Goal: Transaction & Acquisition: Download file/media

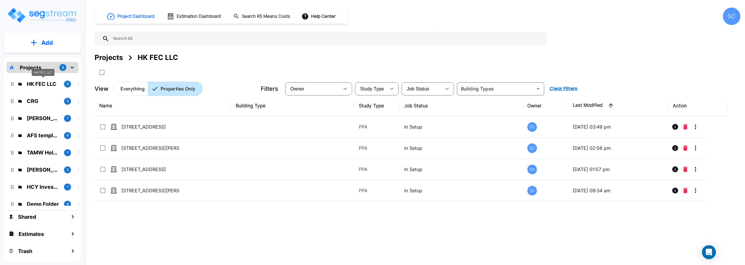
click at [54, 85] on p "HK FEC LLC" at bounding box center [43, 84] width 33 height 8
click at [42, 102] on p "CRG" at bounding box center [43, 101] width 33 height 8
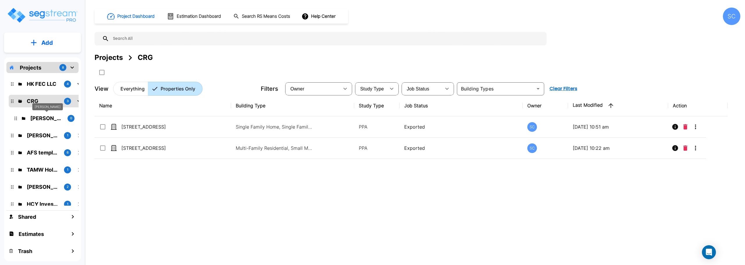
click at [44, 120] on p "[PERSON_NAME]" at bounding box center [46, 118] width 33 height 8
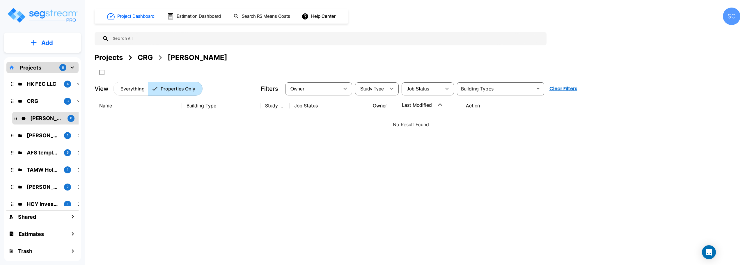
scroll to position [22, 0]
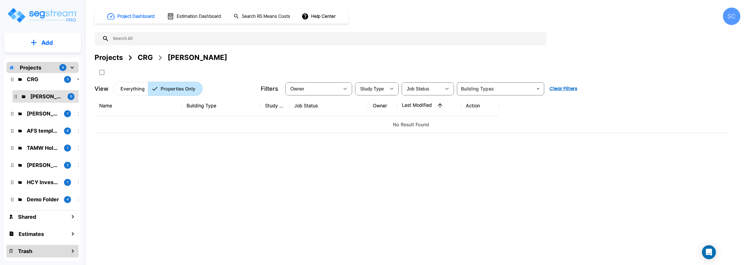
click at [67, 252] on div "Trash" at bounding box center [42, 251] width 72 height 13
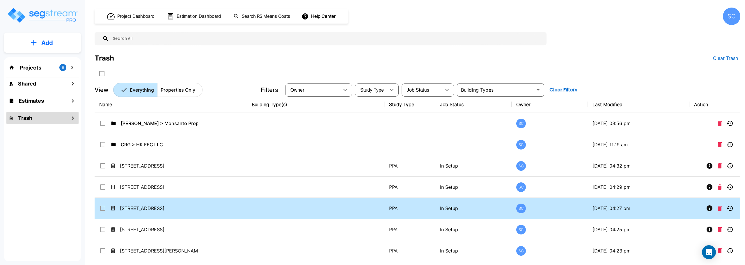
scroll to position [29, 0]
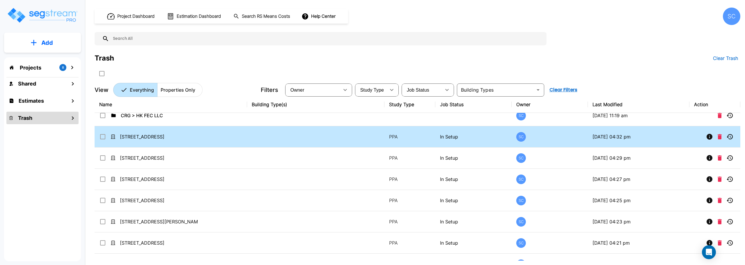
click at [103, 134] on input "select row 1027 W Locust St" at bounding box center [102, 135] width 6 height 5
checkbox input "true"
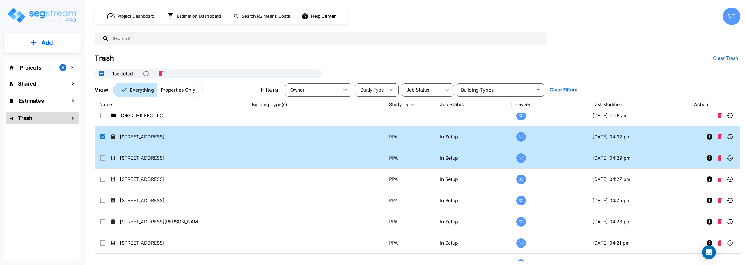
click at [102, 157] on input "select row 1110 W Madison St" at bounding box center [102, 157] width 6 height 5
checkbox input "true"
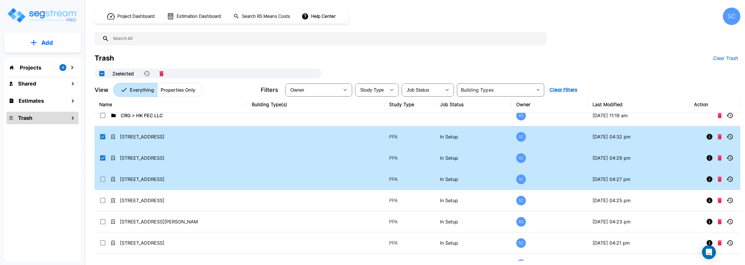
click at [102, 178] on input "select row 1038 S New Ave" at bounding box center [102, 178] width 6 height 5
checkbox input "true"
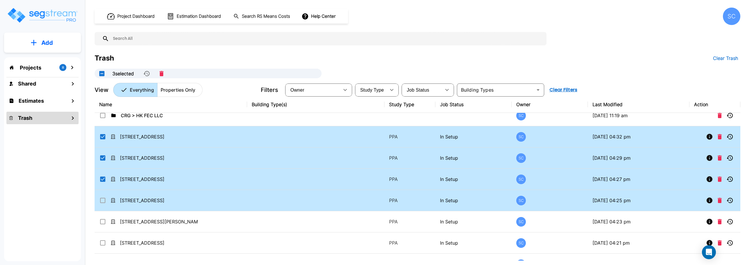
click at [101, 200] on input "select row 1021 W Locust St" at bounding box center [102, 199] width 6 height 5
checkbox input "true"
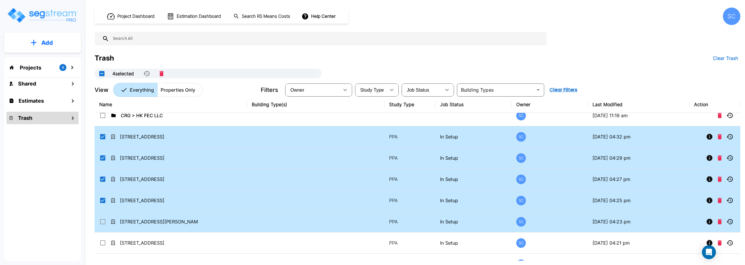
click at [106, 217] on td "[STREET_ADDRESS][PERSON_NAME]" at bounding box center [171, 221] width 152 height 21
checkbox input "true"
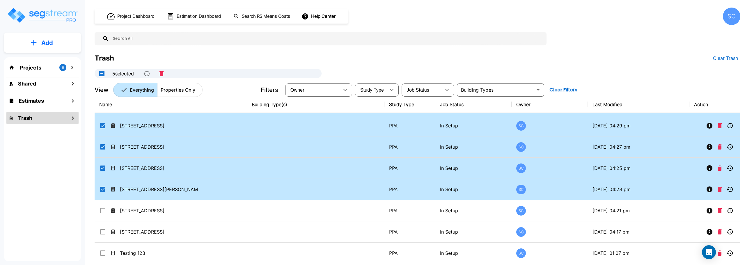
scroll to position [87, 0]
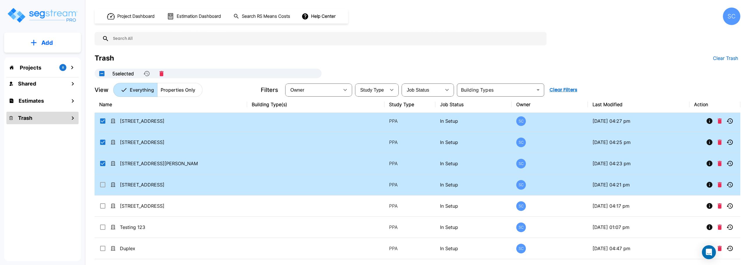
click at [101, 183] on input "select row 520 S Lexington Ave" at bounding box center [102, 183] width 6 height 5
checkbox input "true"
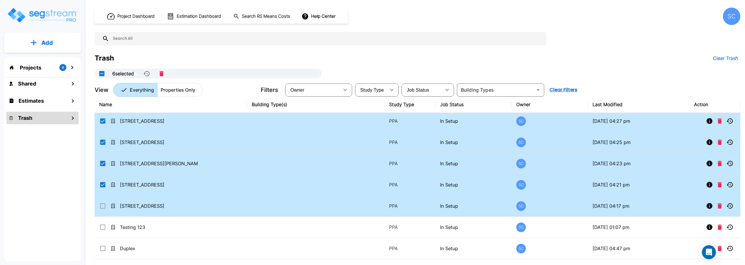
click at [102, 204] on input "select row 510 N Forest Ave" at bounding box center [102, 205] width 6 height 5
checkbox input "true"
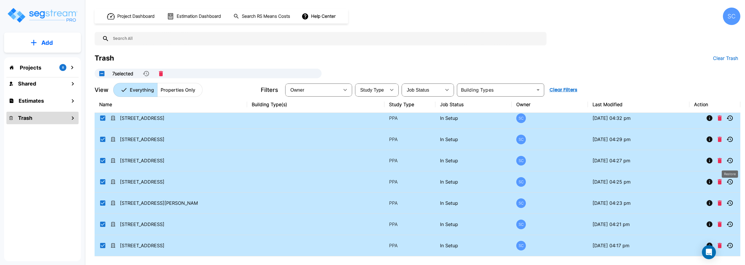
scroll to position [0, 0]
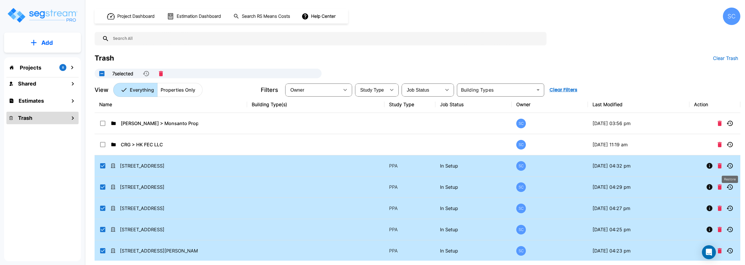
click at [730, 166] on icon "Restore" at bounding box center [730, 165] width 6 height 5
checkbox input "false"
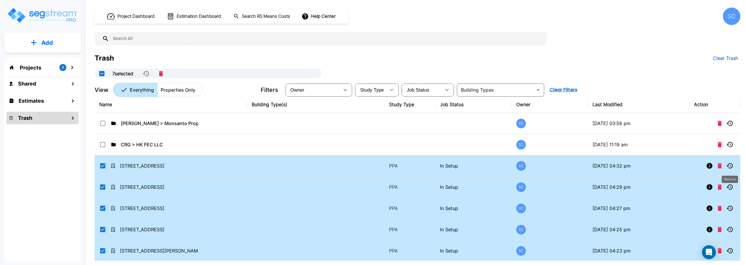
checkbox input "false"
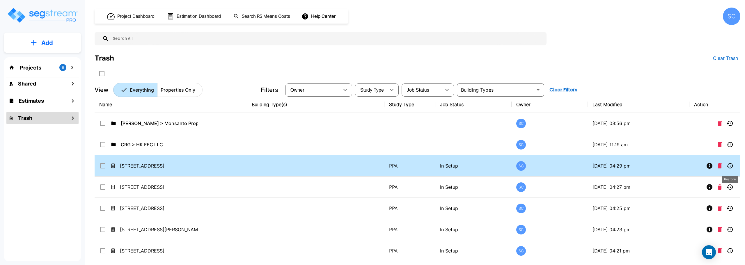
click at [734, 166] on button "Restore" at bounding box center [730, 166] width 12 height 12
click at [730, 169] on icon "Restore" at bounding box center [729, 165] width 7 height 7
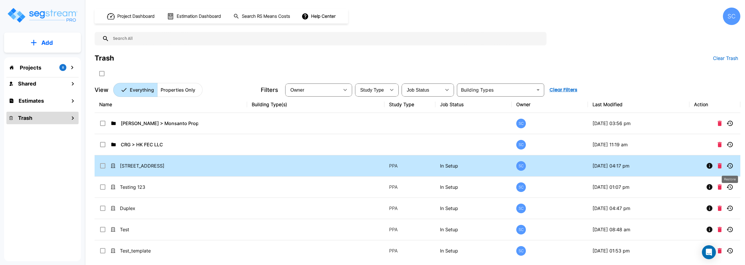
click at [730, 169] on icon "Restore" at bounding box center [729, 165] width 7 height 7
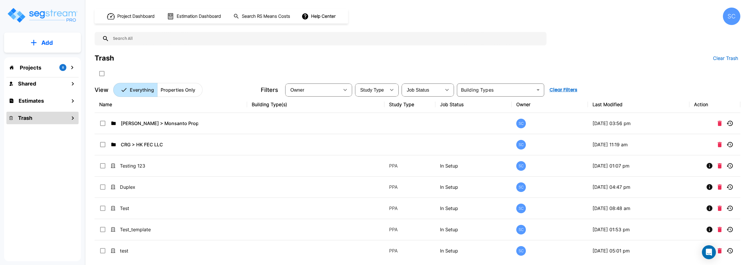
click at [71, 68] on icon "mailbox folders" at bounding box center [72, 67] width 7 height 7
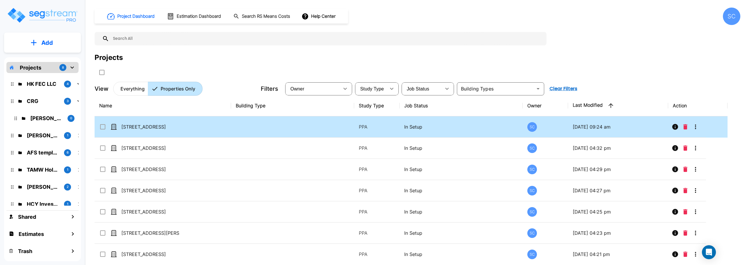
scroll to position [116, 0]
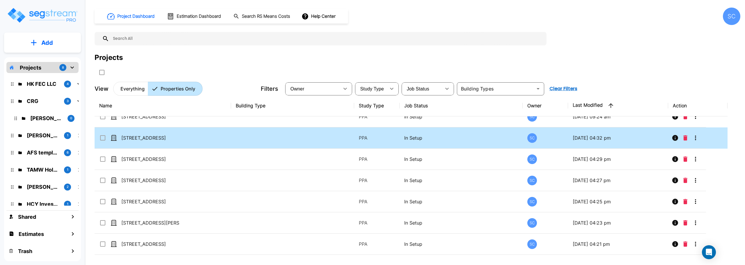
click at [104, 139] on input "select row 1027 W Locust St" at bounding box center [102, 136] width 6 height 5
checkbox input "true"
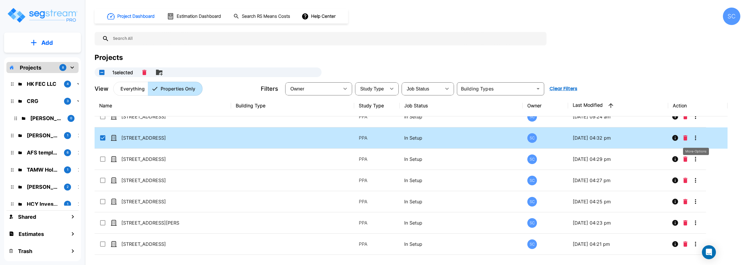
click at [696, 139] on icon "More-Options" at bounding box center [695, 137] width 7 height 7
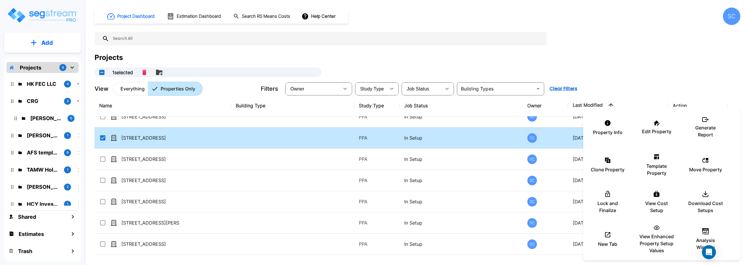
click at [688, 72] on div at bounding box center [372, 132] width 745 height 265
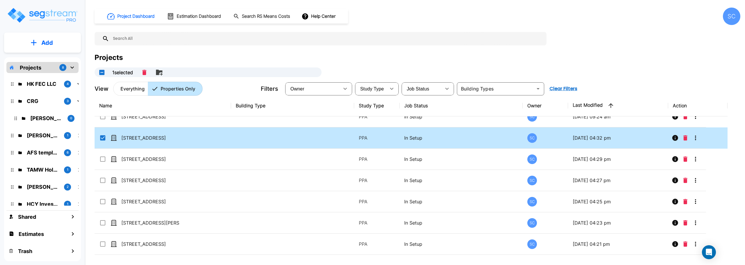
click at [16, 118] on icon "mailbox folders" at bounding box center [16, 118] width 2 height 3
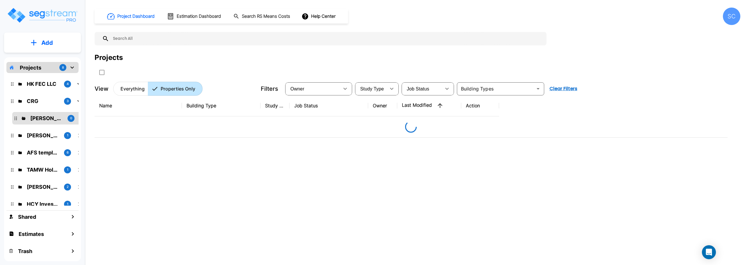
scroll to position [0, 0]
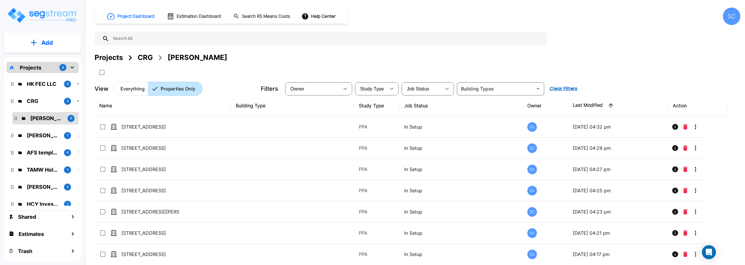
click at [16, 118] on icon "mailbox folders" at bounding box center [16, 118] width 2 height 3
click at [42, 120] on p "Jordan Johnson" at bounding box center [46, 118] width 33 height 8
click at [15, 118] on icon "mailbox folders" at bounding box center [16, 118] width 2 height 3
click at [31, 118] on p "Jordan Johnson" at bounding box center [46, 118] width 33 height 8
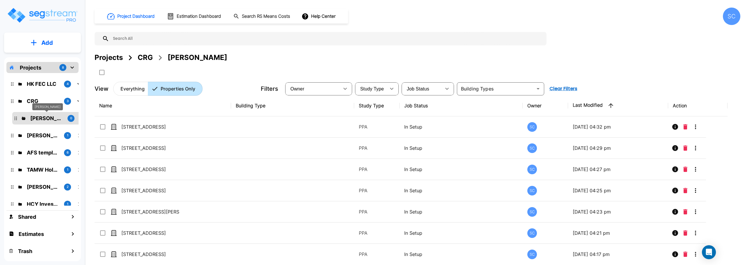
click at [42, 119] on p "Jordan Johnson" at bounding box center [46, 118] width 33 height 8
click at [146, 57] on div "CRG" at bounding box center [145, 57] width 15 height 10
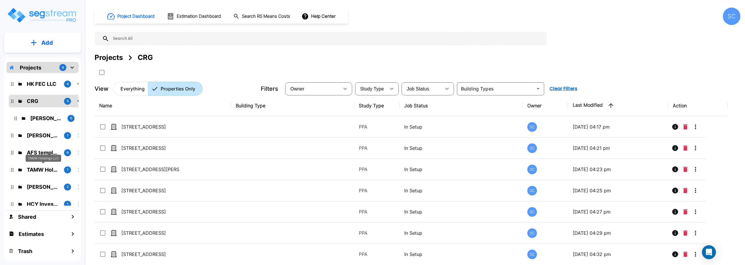
drag, startPoint x: 140, startPoint y: 171, endPoint x: 50, endPoint y: 167, distance: 89.4
click at [50, 167] on div "Add Projects 8 HK FEC LLC 4 CRG 3 Jordan Johnson 0 Brandon Monsanto 1 AFS templ…" at bounding box center [372, 132] width 745 height 265
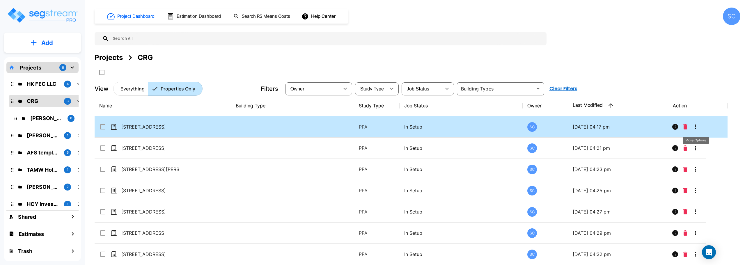
click at [696, 125] on icon "More-Options" at bounding box center [695, 126] width 7 height 7
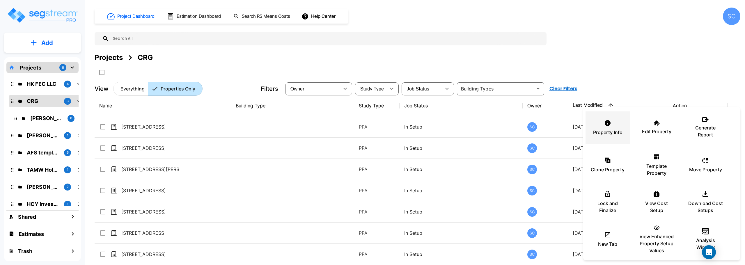
click at [610, 129] on div "Property Info" at bounding box center [607, 127] width 35 height 29
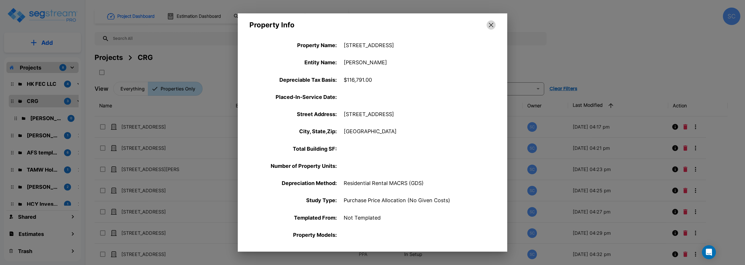
click at [490, 25] on icon "button" at bounding box center [491, 25] width 4 height 5
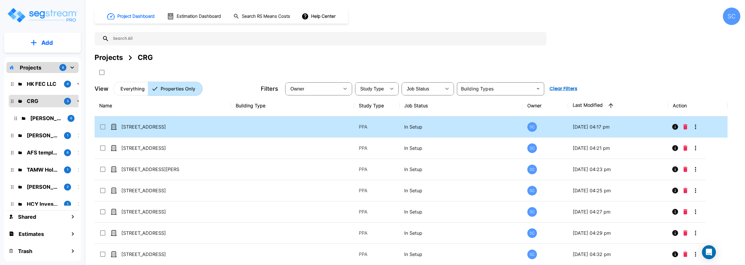
click at [701, 131] on td at bounding box center [687, 126] width 38 height 21
click at [696, 124] on icon "More-Options" at bounding box center [695, 126] width 7 height 7
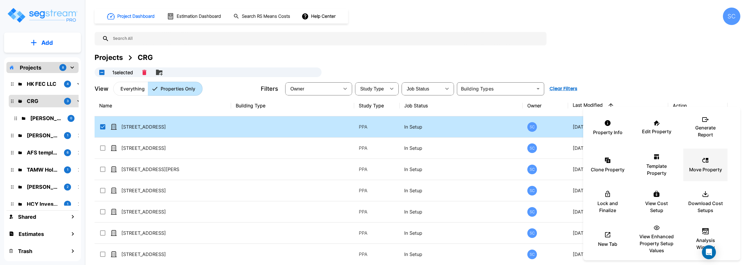
click at [706, 166] on p "Move Property" at bounding box center [705, 169] width 33 height 7
checkbox input "false"
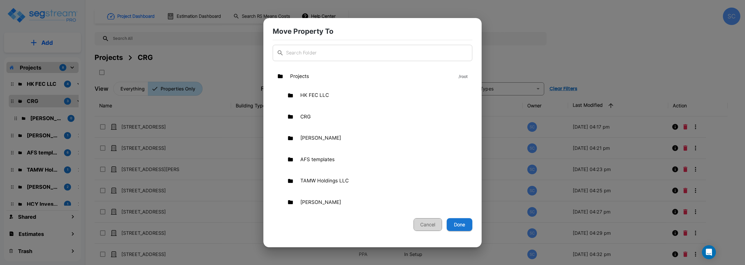
click at [424, 228] on button "Cancel" at bounding box center [428, 224] width 29 height 13
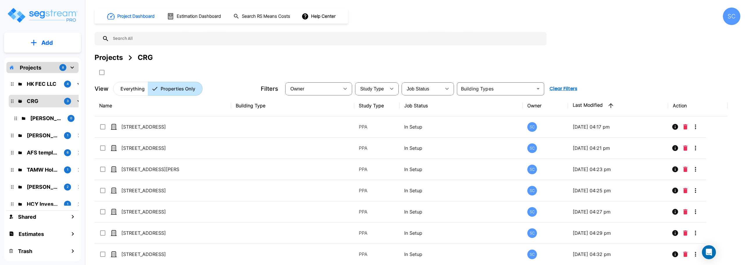
click at [54, 116] on p "Jordan Johnson" at bounding box center [46, 118] width 33 height 8
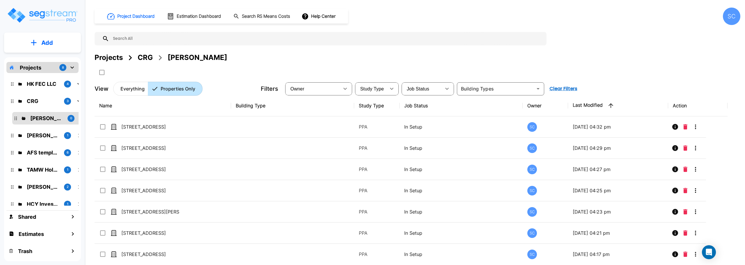
click at [78, 100] on icon "mailbox folders" at bounding box center [79, 101] width 7 height 7
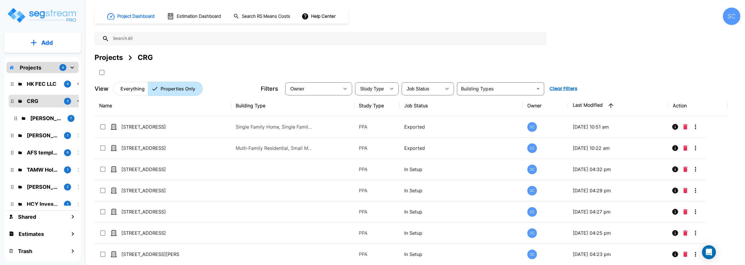
click at [78, 100] on icon "mailbox folders" at bounding box center [79, 101] width 7 height 7
click at [75, 103] on div "CRG 3" at bounding box center [47, 101] width 72 height 8
click at [41, 118] on p "Jordan Johnson" at bounding box center [46, 118] width 33 height 8
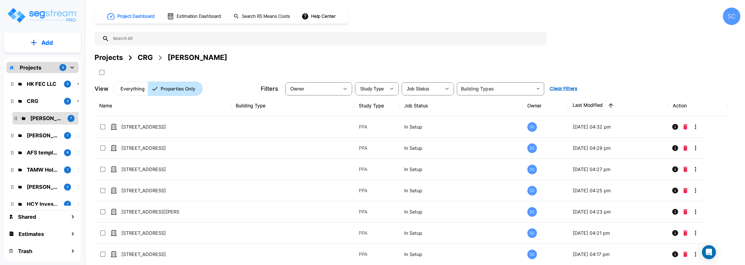
drag, startPoint x: 180, startPoint y: 57, endPoint x: 188, endPoint y: 75, distance: 19.5
click at [188, 75] on div "Projects CRG Jordan Johnson" at bounding box center [418, 64] width 646 height 25
click at [202, 62] on div "Jordan Johnson" at bounding box center [198, 57] width 60 height 10
click at [201, 60] on div "Jordan Johnson" at bounding box center [198, 57] width 60 height 10
click at [102, 73] on input "select all folders" at bounding box center [101, 71] width 6 height 5
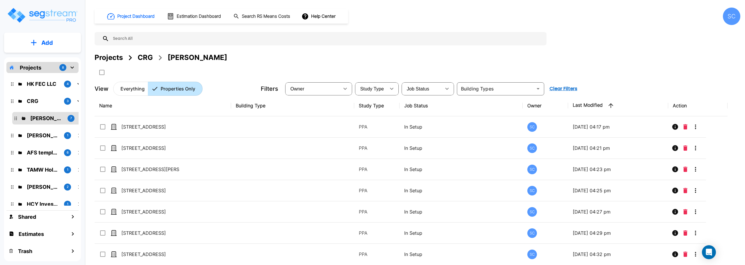
checkbox input "true"
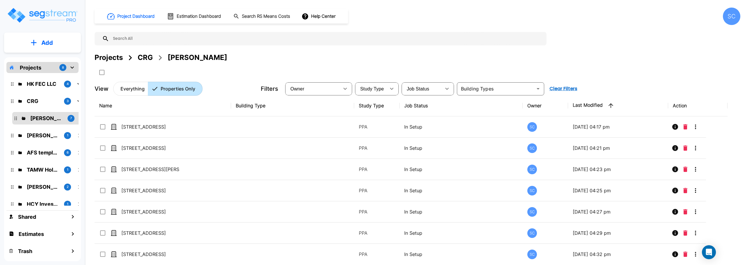
checkbox input "true"
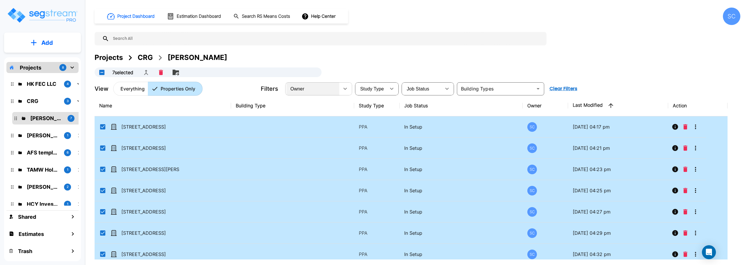
click at [338, 88] on div "Owner" at bounding box center [312, 89] width 53 height 16
click at [177, 73] on icon "Move" at bounding box center [176, 73] width 6 height 6
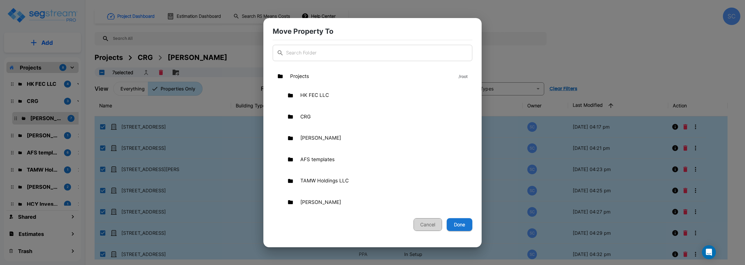
click at [429, 225] on button "Cancel" at bounding box center [428, 224] width 29 height 13
checkbox input "false"
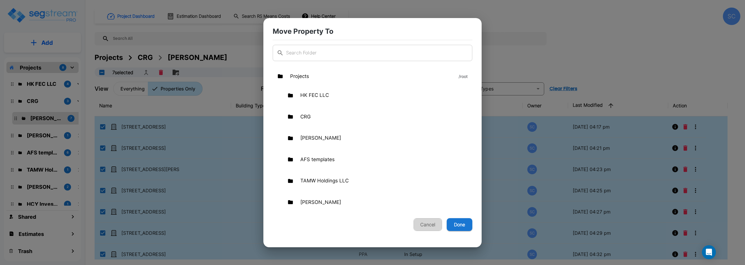
checkbox input "false"
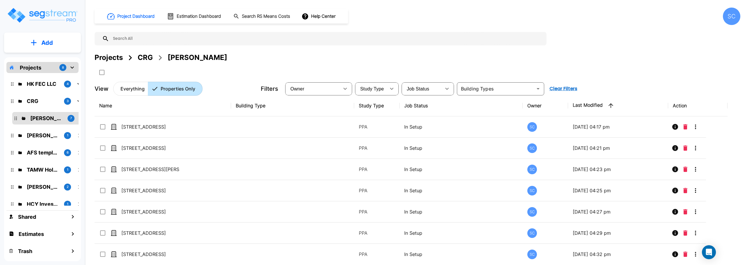
click at [44, 46] on p "Add" at bounding box center [47, 42] width 12 height 9
click at [48, 63] on button "Add Folder" at bounding box center [42, 59] width 37 height 12
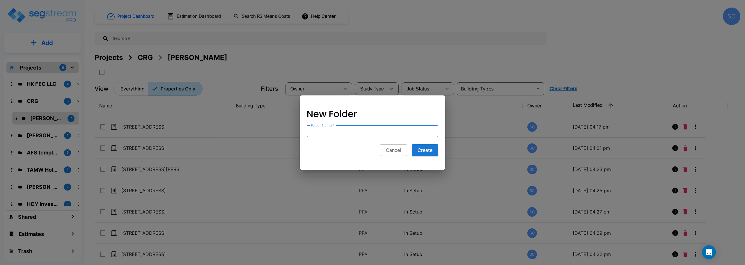
type input "F"
type input "Jordan Johnson"
click at [412, 144] on button "Create" at bounding box center [425, 150] width 26 height 12
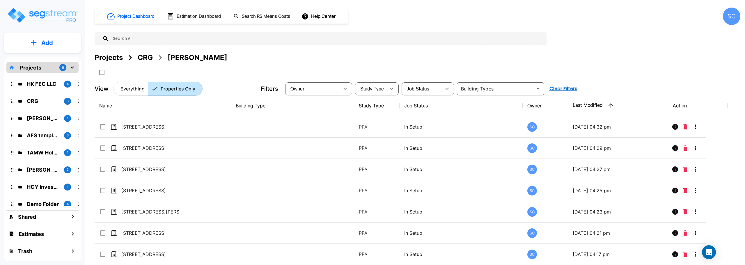
click at [71, 65] on icon "mailbox folders" at bounding box center [72, 67] width 7 height 7
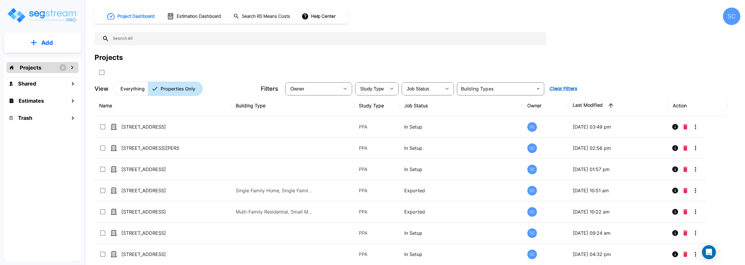
click at [73, 68] on icon "mailbox folders" at bounding box center [72, 67] width 7 height 7
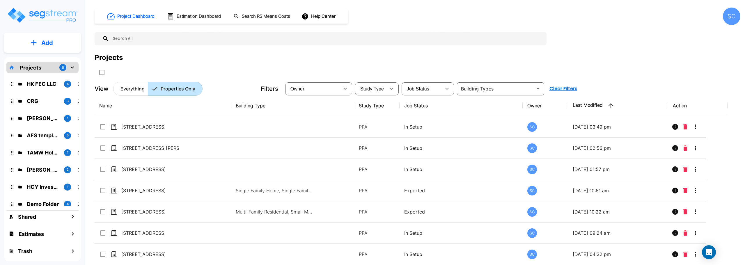
click at [25, 100] on div "CRG 3" at bounding box center [47, 101] width 72 height 8
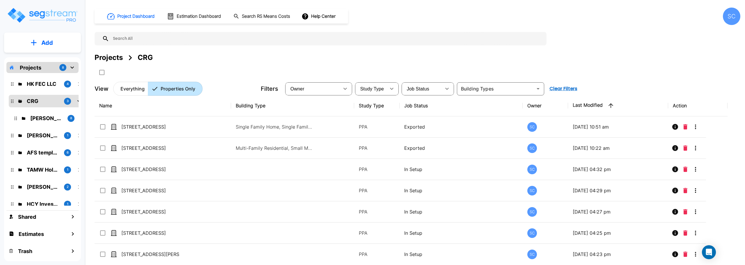
click at [26, 115] on div "Jordan Johnson 8" at bounding box center [51, 118] width 72 height 8
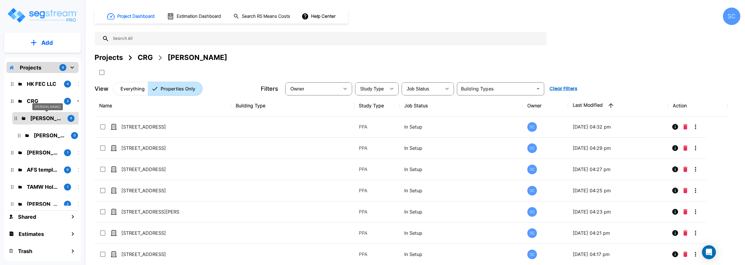
click at [38, 118] on p "Jordan Johnson" at bounding box center [46, 118] width 33 height 8
click at [13, 101] on div "CRG 3" at bounding box center [47, 101] width 72 height 8
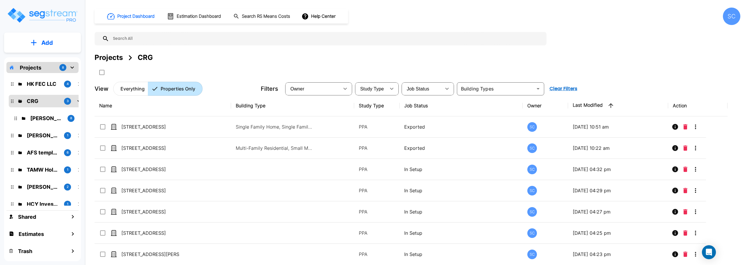
click at [15, 85] on div "HK FEC LLC 4" at bounding box center [47, 84] width 72 height 8
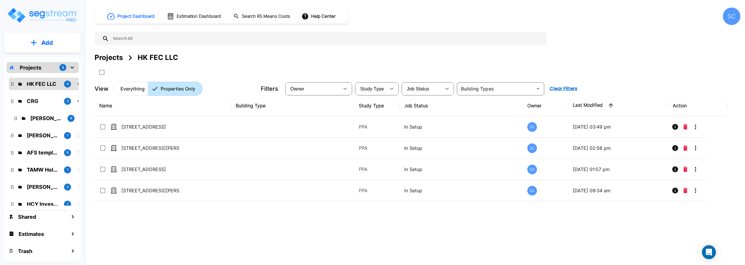
click at [23, 113] on div "Jordan Johnson 8" at bounding box center [50, 118] width 76 height 13
click at [36, 120] on p "Jordan Johnson" at bounding box center [46, 118] width 33 height 8
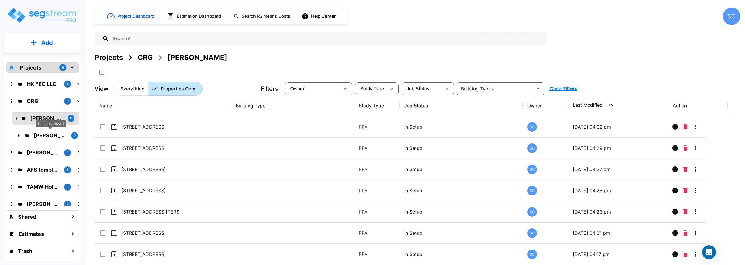
click at [42, 138] on p "Jordan Johnson" at bounding box center [50, 136] width 33 height 8
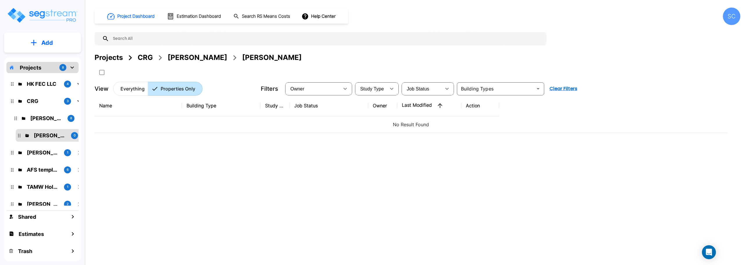
click at [19, 136] on icon "mailbox folders" at bounding box center [19, 135] width 2 height 3
click at [37, 138] on p "Jordan Johnson" at bounding box center [50, 136] width 33 height 8
drag, startPoint x: 37, startPoint y: 138, endPoint x: 55, endPoint y: 135, distance: 18.8
click at [55, 135] on p "Jordan Johnson" at bounding box center [50, 136] width 33 height 8
drag, startPoint x: 55, startPoint y: 135, endPoint x: 26, endPoint y: 253, distance: 121.7
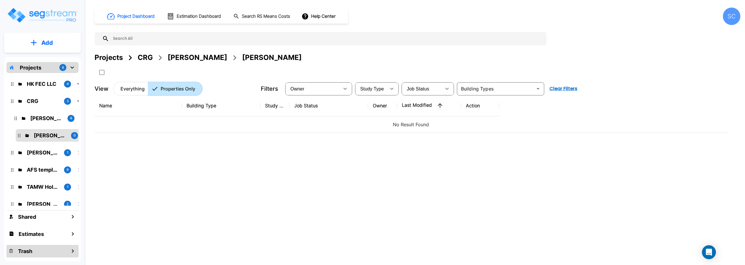
click at [26, 253] on div "Projects 8 HK FEC LLC 4 CRG 3 Jordan Johnson 8 Jordan Johnson 0 Brandon Monsant…" at bounding box center [42, 159] width 77 height 204
click at [99, 72] on input "select all folders" at bounding box center [101, 71] width 6 height 5
click at [103, 72] on input "select all folders" at bounding box center [101, 71] width 6 height 5
click at [264, 57] on div "Jordan Johnson" at bounding box center [272, 57] width 60 height 10
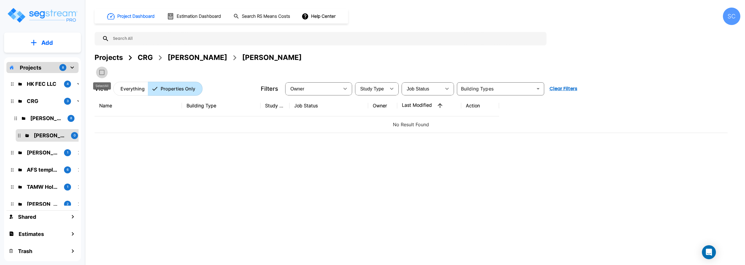
click at [100, 73] on input "select all folders" at bounding box center [101, 71] width 6 height 5
click at [31, 103] on p "CRG" at bounding box center [43, 101] width 33 height 8
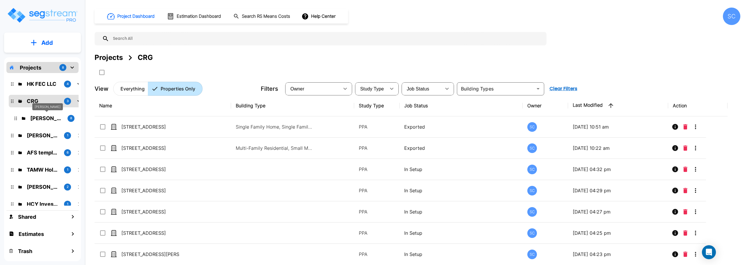
click at [52, 120] on p "Jordan Johnson" at bounding box center [46, 118] width 33 height 8
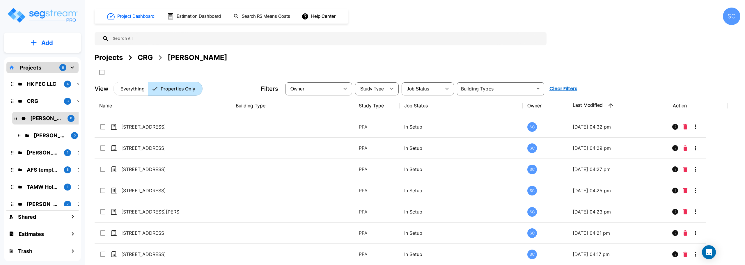
click at [12, 118] on div "Jordan Johnson 8 Jordan Johnson 0" at bounding box center [44, 127] width 69 height 30
click at [15, 118] on icon "mailbox folders" at bounding box center [16, 118] width 2 height 3
click at [101, 73] on input "select all folders" at bounding box center [101, 71] width 6 height 5
checkbox input "true"
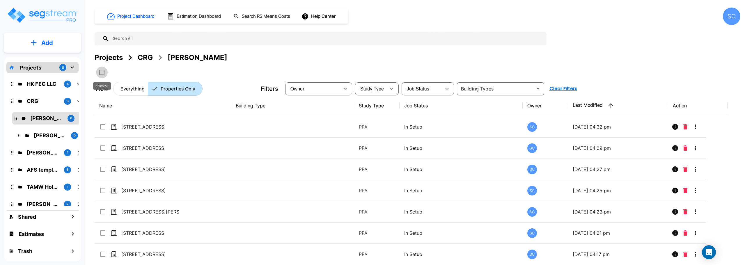
checkbox input "true"
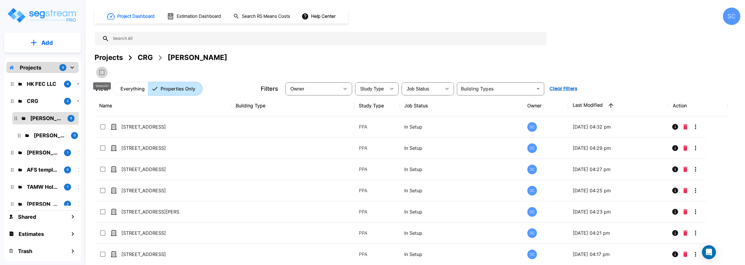
checkbox input "true"
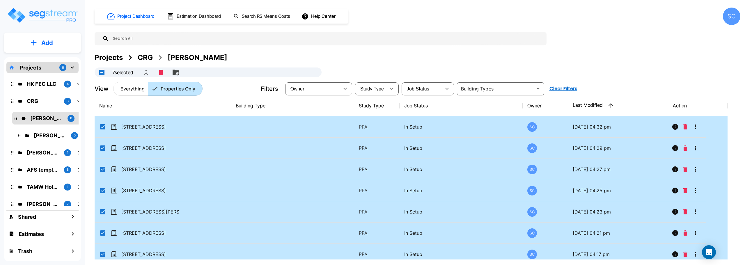
click at [176, 72] on icon "Move" at bounding box center [176, 73] width 6 height 6
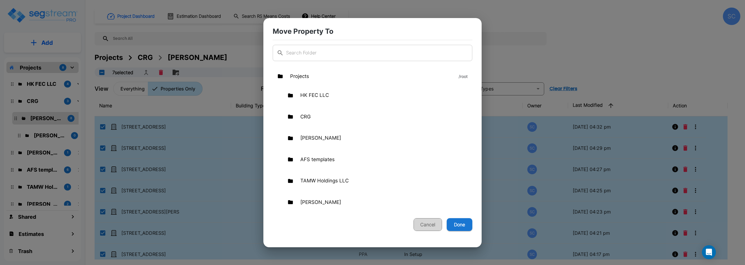
click at [432, 224] on button "Cancel" at bounding box center [428, 224] width 29 height 13
checkbox input "false"
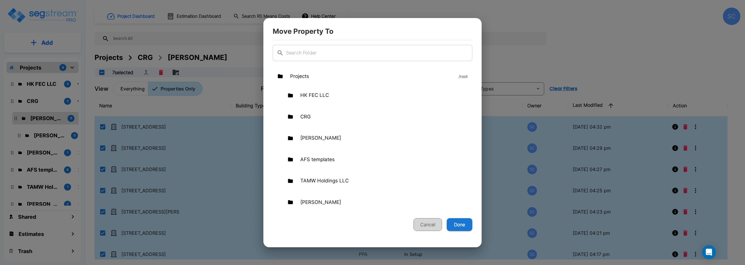
checkbox input "false"
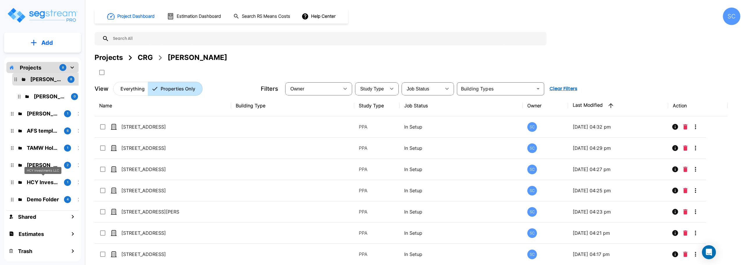
scroll to position [0, 0]
click at [43, 164] on p "Mike Powell" at bounding box center [43, 165] width 33 height 8
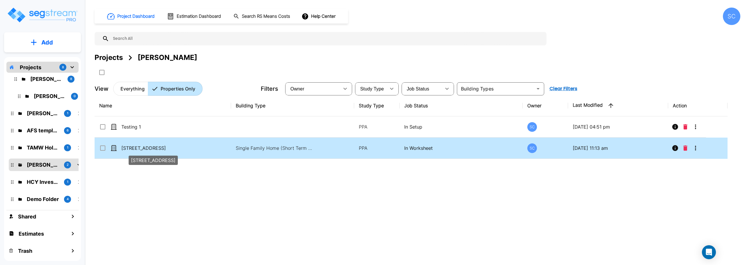
click at [148, 145] on p "[STREET_ADDRESS]" at bounding box center [150, 148] width 58 height 7
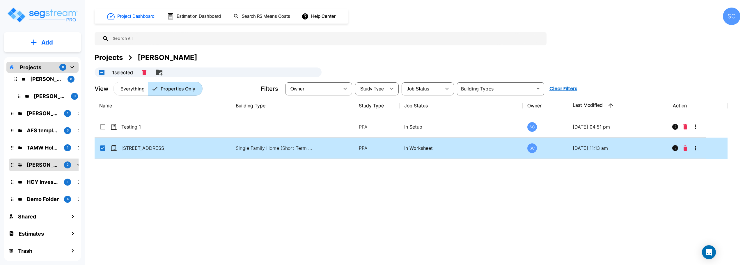
click at [209, 150] on td "[STREET_ADDRESS]" at bounding box center [163, 148] width 136 height 21
checkbox input "false"
click at [209, 150] on td "[STREET_ADDRESS]" at bounding box center [163, 148] width 136 height 21
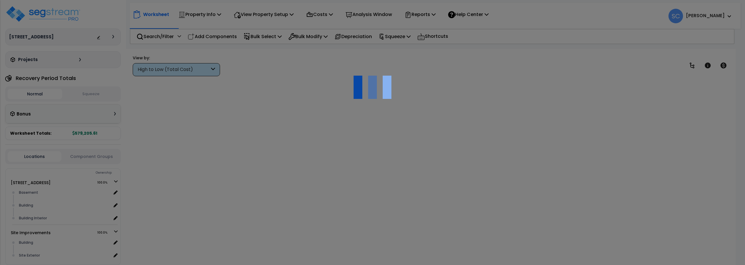
click at [46, 95] on div at bounding box center [372, 132] width 745 height 265
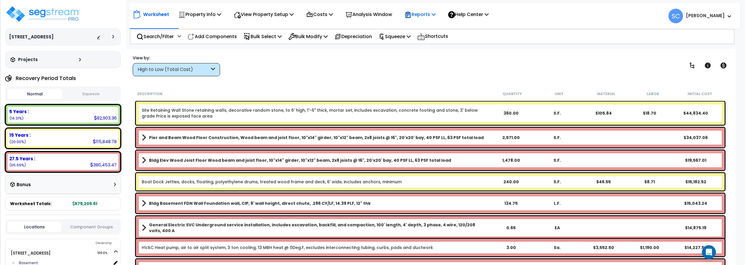
click at [423, 14] on p "Reports" at bounding box center [419, 14] width 31 height 8
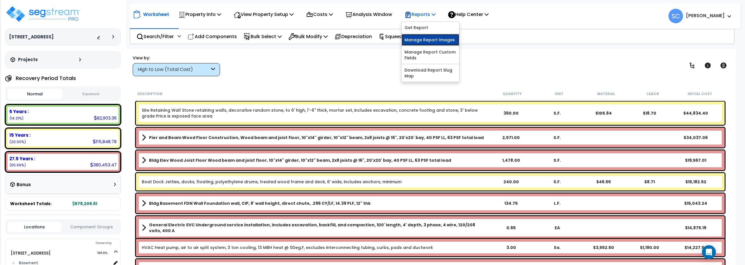
click at [422, 42] on link "Manage Report Images" at bounding box center [431, 40] width 58 height 12
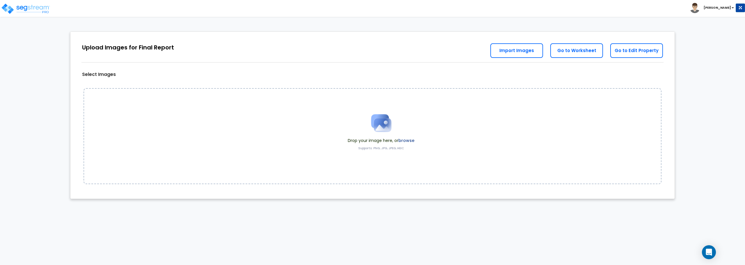
click at [386, 129] on img at bounding box center [381, 123] width 29 height 29
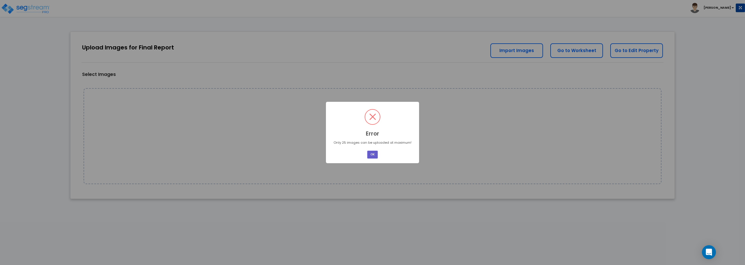
click at [369, 154] on button "OK" at bounding box center [372, 155] width 10 height 8
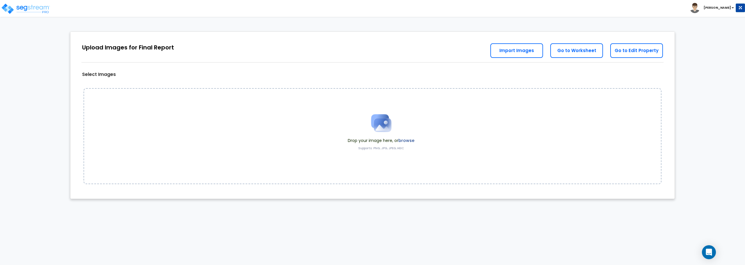
click at [378, 127] on img at bounding box center [381, 123] width 29 height 29
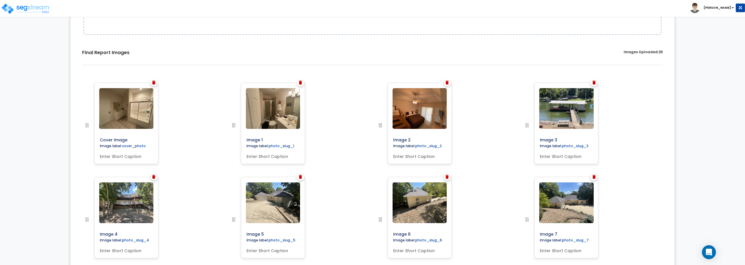
scroll to position [154, 0]
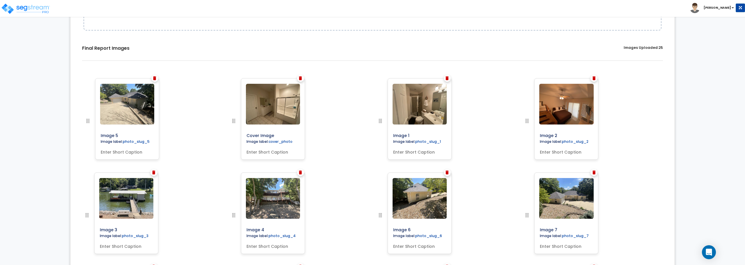
drag, startPoint x: 235, startPoint y: 214, endPoint x: 89, endPoint y: 109, distance: 179.9
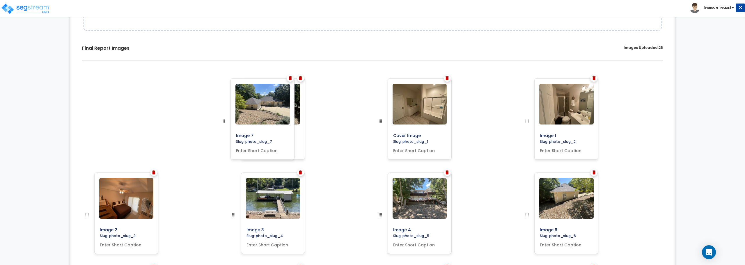
drag, startPoint x: 527, startPoint y: 215, endPoint x: 223, endPoint y: 106, distance: 322.9
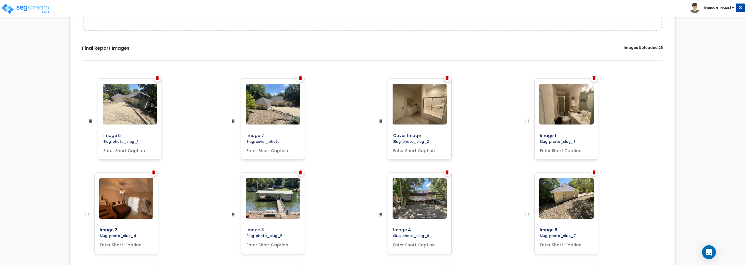
drag, startPoint x: 234, startPoint y: 121, endPoint x: 91, endPoint y: 109, distance: 143.7
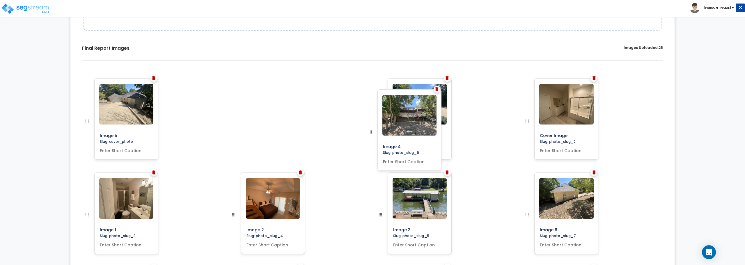
drag, startPoint x: 381, startPoint y: 217, endPoint x: 371, endPoint y: 134, distance: 83.8
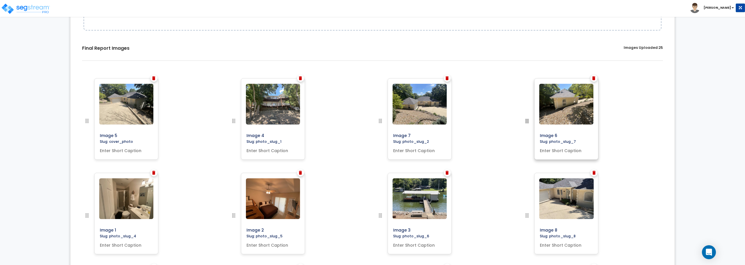
drag, startPoint x: 529, startPoint y: 217, endPoint x: 534, endPoint y: 105, distance: 111.6
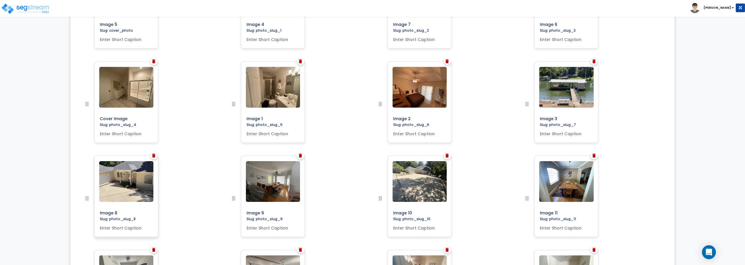
scroll to position [270, 0]
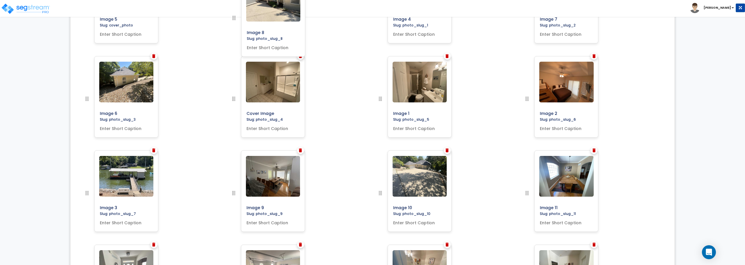
drag, startPoint x: 87, startPoint y: 192, endPoint x: 231, endPoint y: 23, distance: 222.1
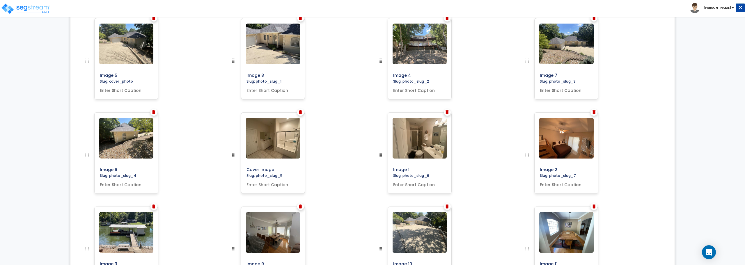
scroll to position [183, 0]
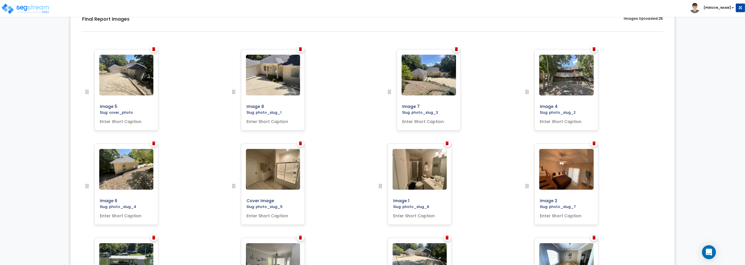
drag, startPoint x: 528, startPoint y: 92, endPoint x: 390, endPoint y: 82, distance: 138.6
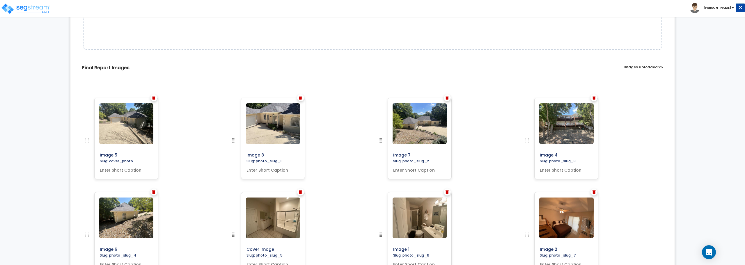
scroll to position [156, 0]
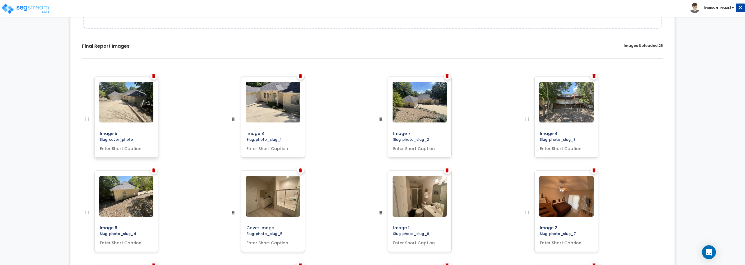
click at [111, 150] on input "text" at bounding box center [126, 147] width 58 height 8
click at [273, 149] on input "text" at bounding box center [273, 147] width 58 height 8
click at [127, 148] on input "text" at bounding box center [126, 147] width 58 height 8
drag, startPoint x: 142, startPoint y: 147, endPoint x: 40, endPoint y: 148, distance: 101.9
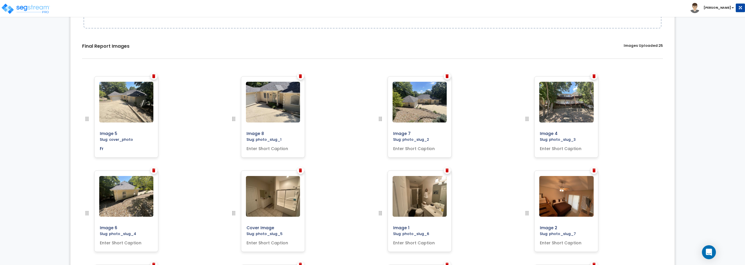
type input "F"
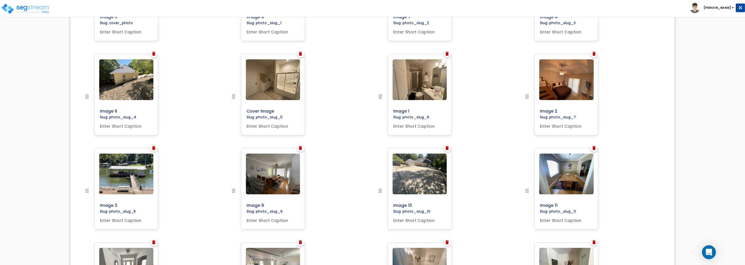
scroll to position [272, 0]
click at [31, 8] on img at bounding box center [25, 9] width 49 height 12
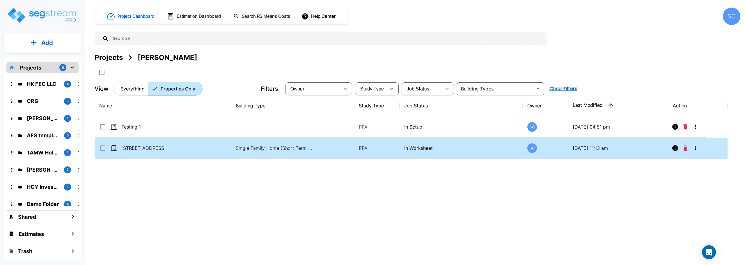
click at [102, 147] on input "select row 1150 Big Island Dr" at bounding box center [102, 147] width 6 height 5
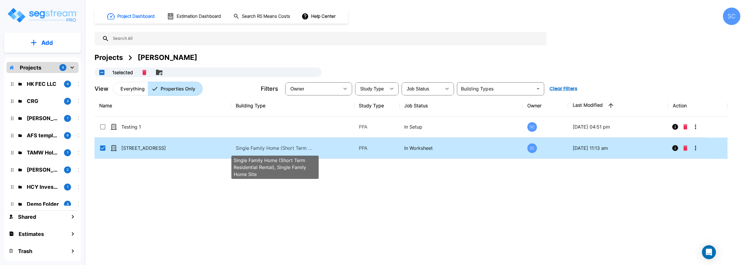
click at [256, 145] on p "Single Family Home (Short Term Residential Rental), Single Family Home Site" at bounding box center [275, 148] width 79 height 7
checkbox input "false"
click at [256, 145] on p "Single Family Home (Short Term Residential Rental), Single Family Home Site" at bounding box center [275, 148] width 79 height 7
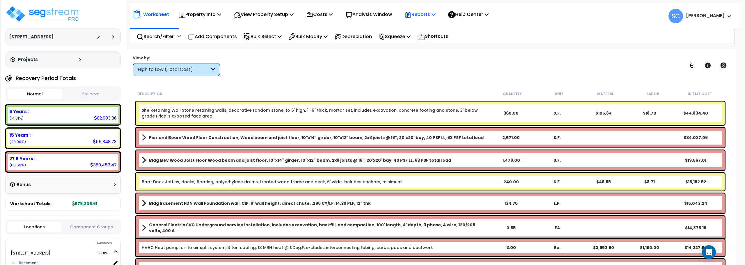
click at [434, 16] on p "Reports" at bounding box center [419, 14] width 31 height 8
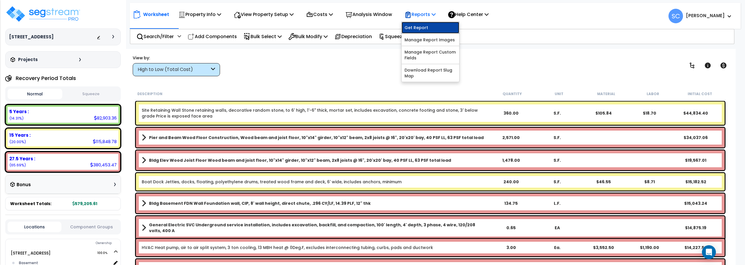
click at [429, 28] on link "Get Report" at bounding box center [431, 28] width 58 height 12
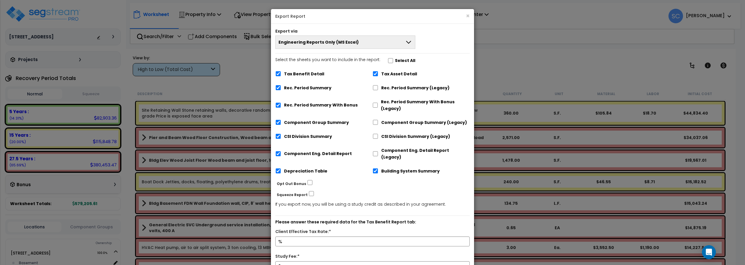
click at [407, 41] on icon at bounding box center [408, 42] width 7 height 7
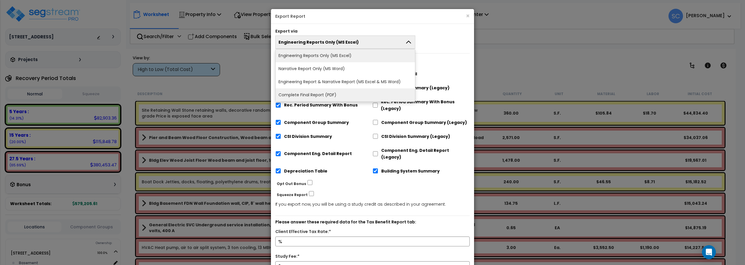
click at [368, 91] on li "Complete Final Report (PDF)" at bounding box center [345, 94] width 139 height 13
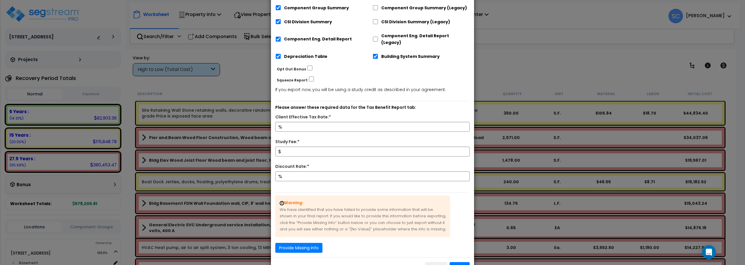
scroll to position [145, 0]
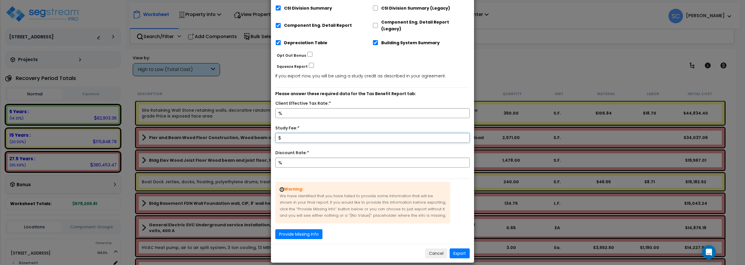
click at [342, 133] on input "Study Fee:*" at bounding box center [372, 138] width 194 height 10
type input "2,000"
click at [324, 165] on div "%" at bounding box center [372, 166] width 203 height 17
click at [327, 158] on input "Discount Rate:*" at bounding box center [372, 163] width 194 height 10
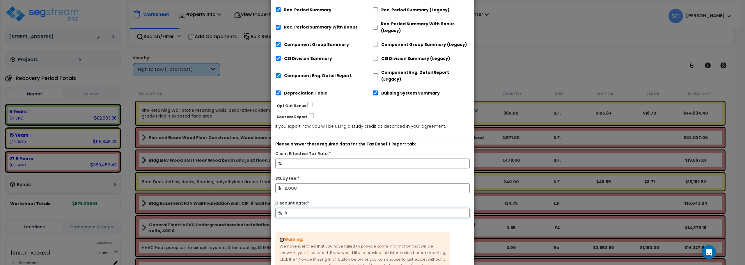
scroll to position [57, 0]
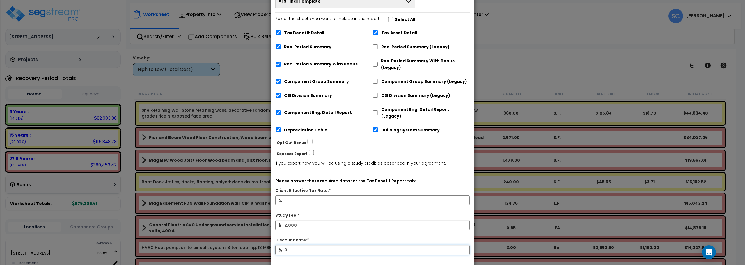
type input "0"
click at [316, 196] on input "Client Effective Tax Rate:*" at bounding box center [372, 201] width 194 height 10
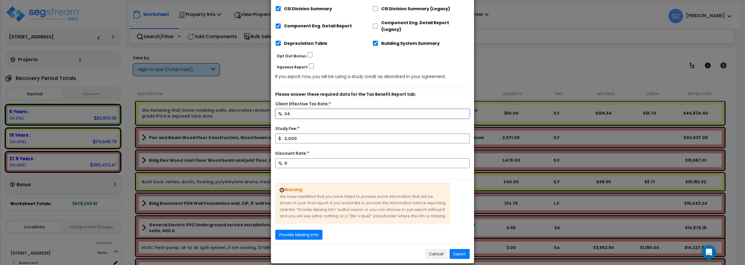
scroll to position [145, 0]
type input "24"
click at [304, 229] on button "Provide Missing Info" at bounding box center [298, 234] width 47 height 10
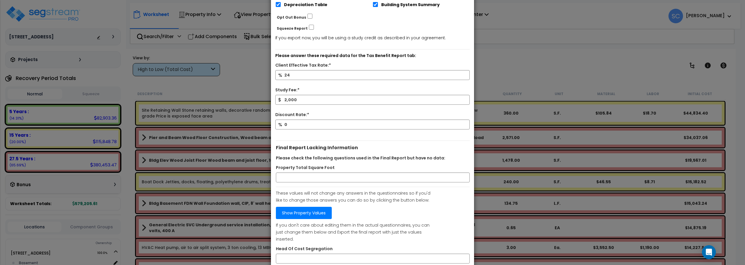
scroll to position [174, 0]
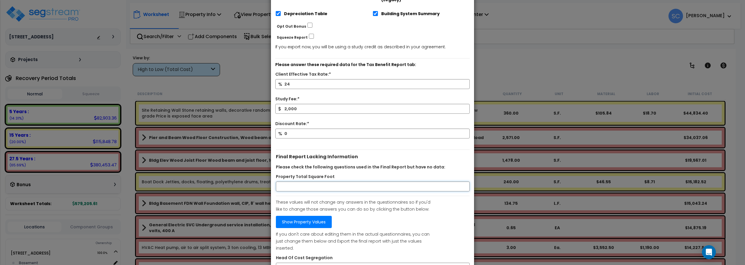
click at [340, 182] on input "Property Total Square Foot" at bounding box center [373, 187] width 194 height 10
click at [317, 182] on input "Property Total Square Foot" at bounding box center [373, 187] width 194 height 10
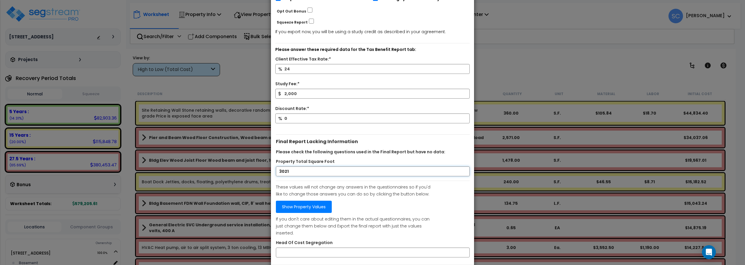
scroll to position [203, 0]
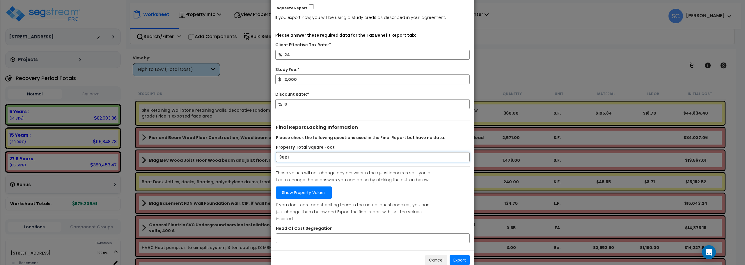
type input "3021"
click at [318, 233] on input "Head Of Cost Segregation" at bounding box center [373, 238] width 194 height 10
type input "[PERSON_NAME]"
click at [457, 255] on button "Export" at bounding box center [460, 260] width 20 height 10
